Goal: Navigation & Orientation: Find specific page/section

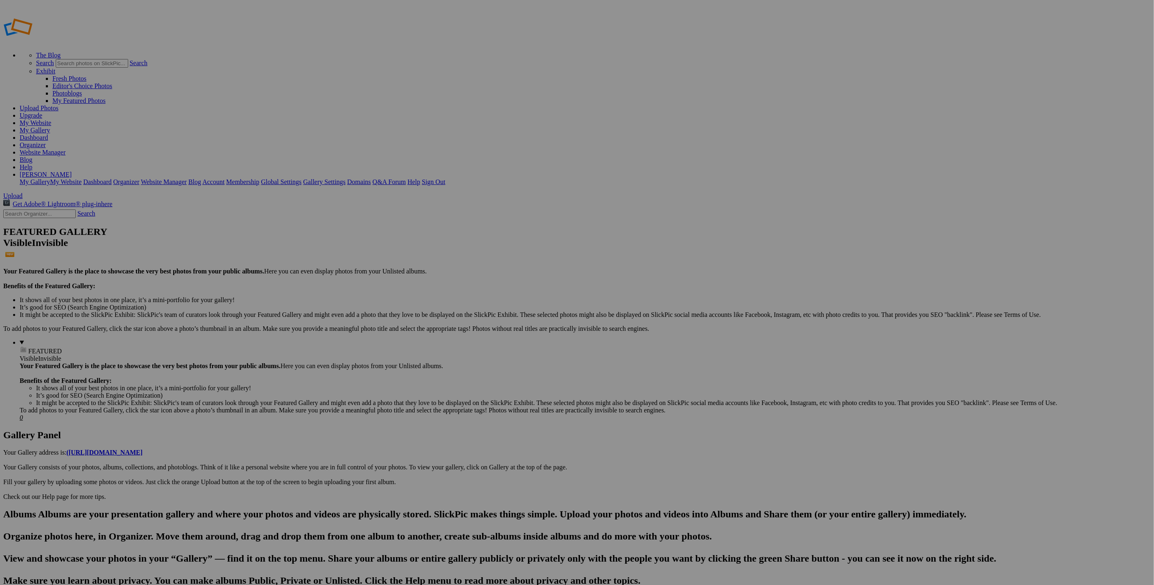
click at [66, 149] on link "Website Manager" at bounding box center [43, 152] width 46 height 7
drag, startPoint x: 384, startPoint y: 134, endPoint x: 215, endPoint y: 110, distance: 170.5
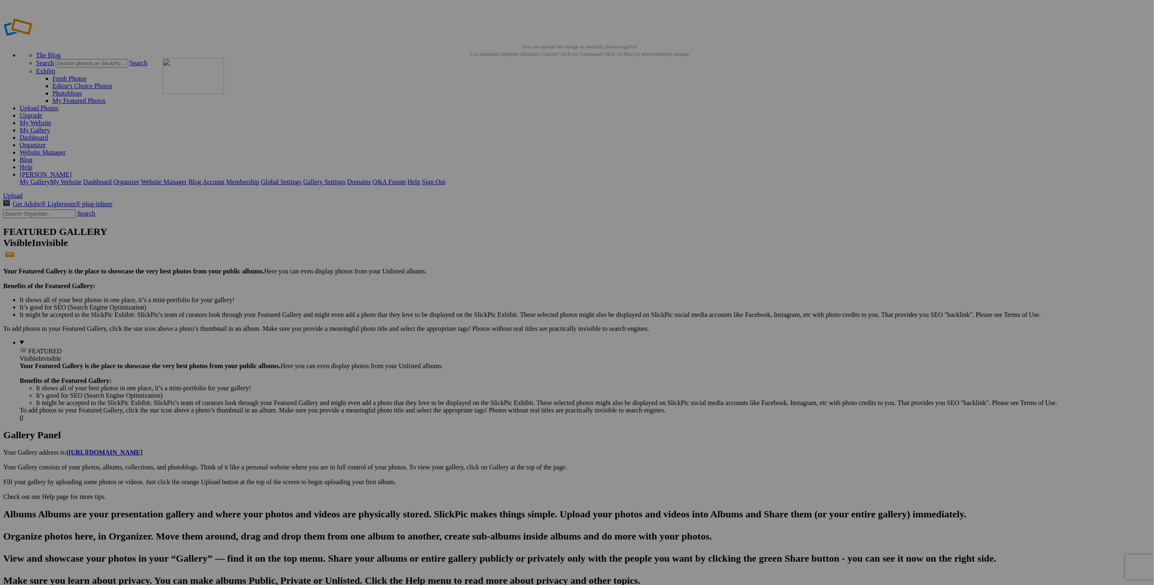
drag, startPoint x: 453, startPoint y: 122, endPoint x: 281, endPoint y: 117, distance: 172.1
drag, startPoint x: 608, startPoint y: 131, endPoint x: 339, endPoint y: 105, distance: 269.6
drag, startPoint x: 521, startPoint y: 124, endPoint x: 782, endPoint y: 109, distance: 261.8
drag, startPoint x: 961, startPoint y: 121, endPoint x: 827, endPoint y: 118, distance: 134.4
drag, startPoint x: 1088, startPoint y: 123, endPoint x: 961, endPoint y: 104, distance: 128.4
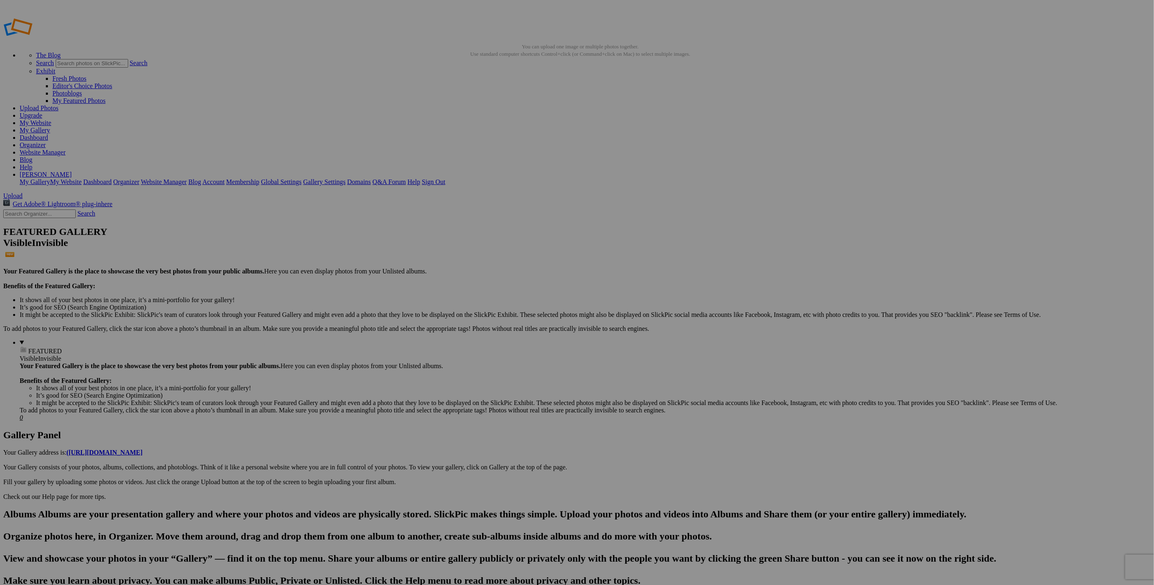
drag, startPoint x: 231, startPoint y: 113, endPoint x: 486, endPoint y: 211, distance: 272.3
drag, startPoint x: 211, startPoint y: 121, endPoint x: 748, endPoint y: 502, distance: 658.4
drag, startPoint x: 233, startPoint y: 125, endPoint x: 227, endPoint y: 426, distance: 301.2
drag, startPoint x: 489, startPoint y: 201, endPoint x: 966, endPoint y: 208, distance: 477.7
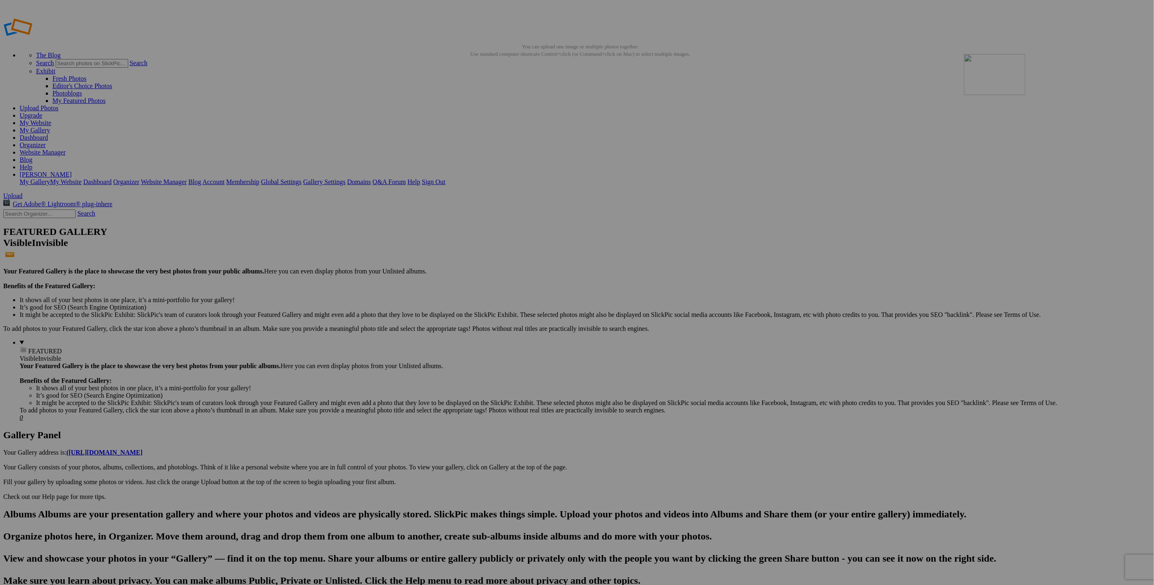
drag, startPoint x: 751, startPoint y: 126, endPoint x: 1082, endPoint y: 113, distance: 331.3
drag, startPoint x: 243, startPoint y: 113, endPoint x: 209, endPoint y: 519, distance: 407.5
drag, startPoint x: 240, startPoint y: 128, endPoint x: 682, endPoint y: 302, distance: 474.6
drag, startPoint x: 216, startPoint y: 120, endPoint x: 336, endPoint y: 524, distance: 421.6
drag, startPoint x: 224, startPoint y: 122, endPoint x: 1115, endPoint y: 417, distance: 938.7
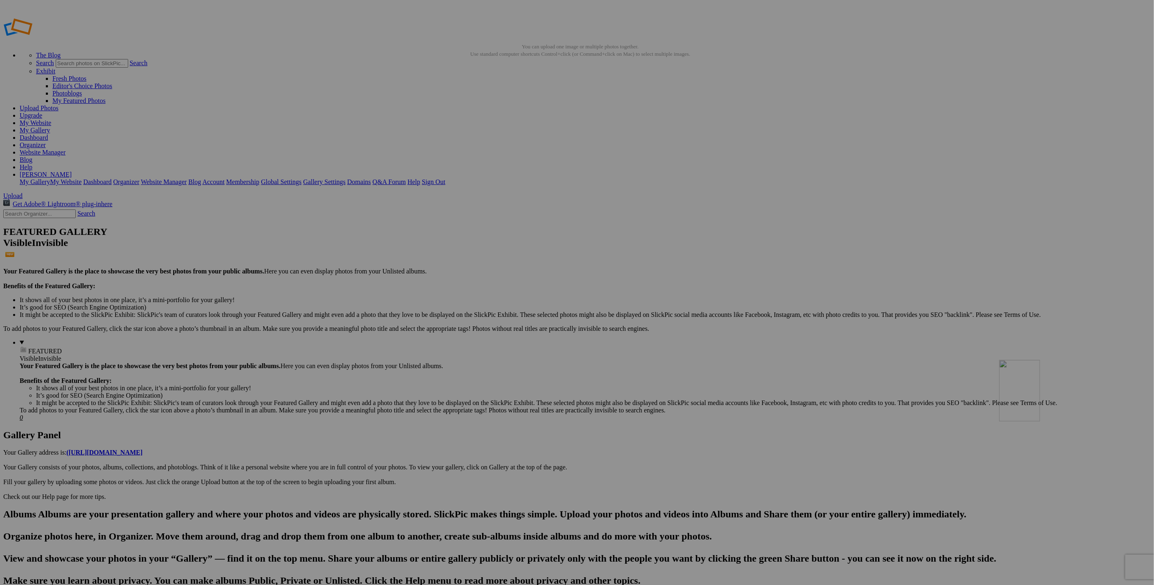
drag, startPoint x: 889, startPoint y: 340, endPoint x: 1114, endPoint y: 417, distance: 237.3
drag, startPoint x: 229, startPoint y: 129, endPoint x: 1044, endPoint y: 522, distance: 904.4
drag, startPoint x: 228, startPoint y: 134, endPoint x: 173, endPoint y: 204, distance: 88.4
drag, startPoint x: 152, startPoint y: 226, endPoint x: 1012, endPoint y: 96, distance: 869.6
drag, startPoint x: 950, startPoint y: 113, endPoint x: 791, endPoint y: 206, distance: 184.4
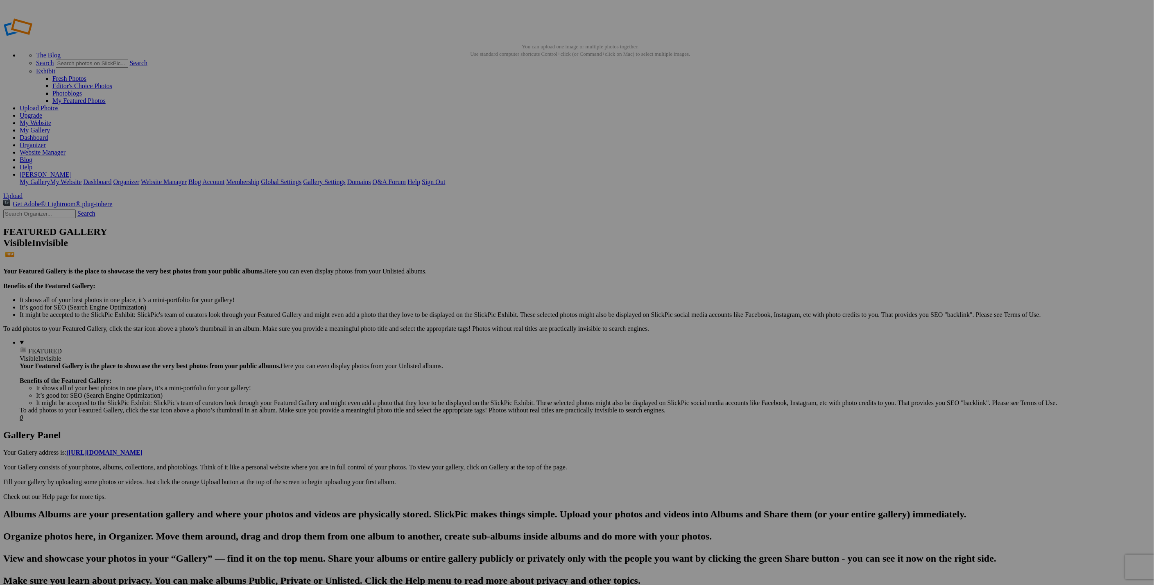
click at [51, 119] on link "My Website" at bounding box center [36, 122] width 32 height 7
drag, startPoint x: 223, startPoint y: 138, endPoint x: 998, endPoint y: 363, distance: 806.2
drag, startPoint x: 962, startPoint y: 329, endPoint x: 1066, endPoint y: 324, distance: 104.2
drag, startPoint x: 367, startPoint y: 113, endPoint x: 199, endPoint y: 109, distance: 168.8
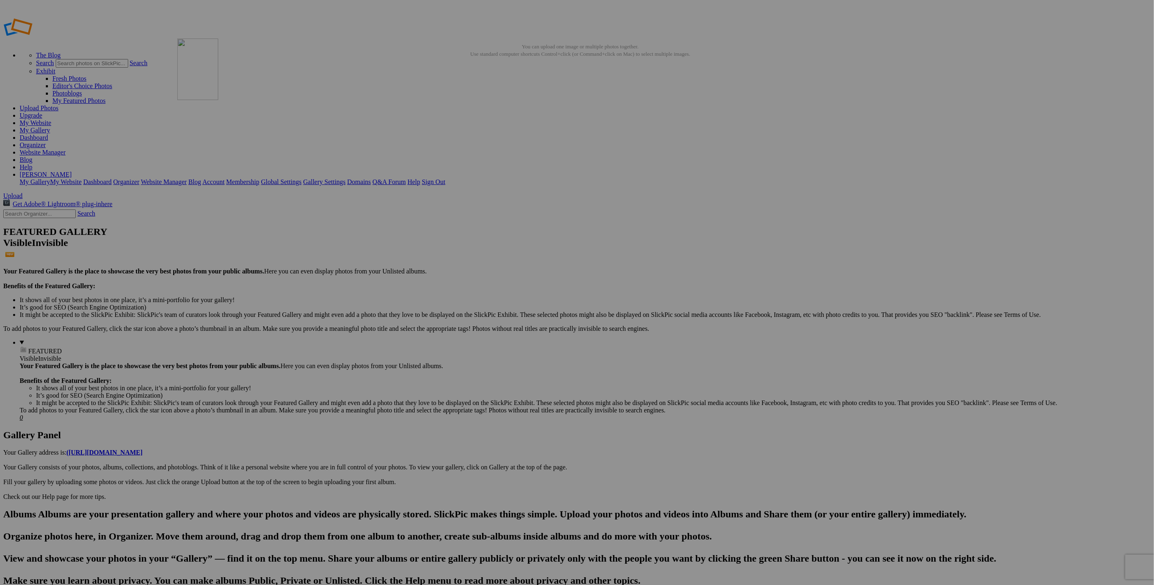
drag, startPoint x: 149, startPoint y: 115, endPoint x: 295, endPoint y: 98, distance: 147.7
drag, startPoint x: 746, startPoint y: 113, endPoint x: 326, endPoint y: 107, distance: 420.4
drag, startPoint x: 431, startPoint y: 117, endPoint x: 338, endPoint y: 220, distance: 138.3
drag, startPoint x: 757, startPoint y: 118, endPoint x: 140, endPoint y: 106, distance: 616.7
click at [48, 134] on link "Dashboard" at bounding box center [34, 137] width 28 height 7
